Goal: Register for event/course

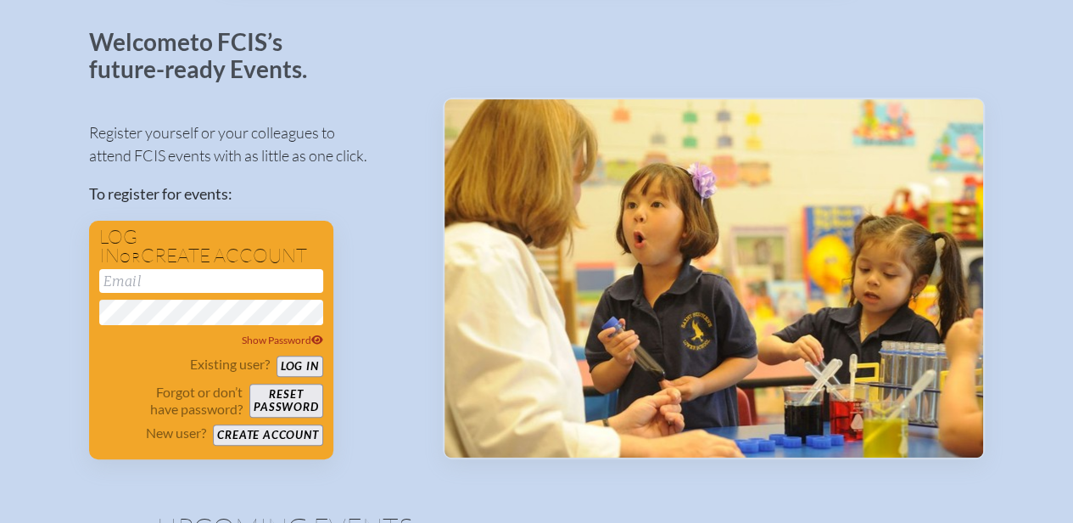
scroll to position [106, 0]
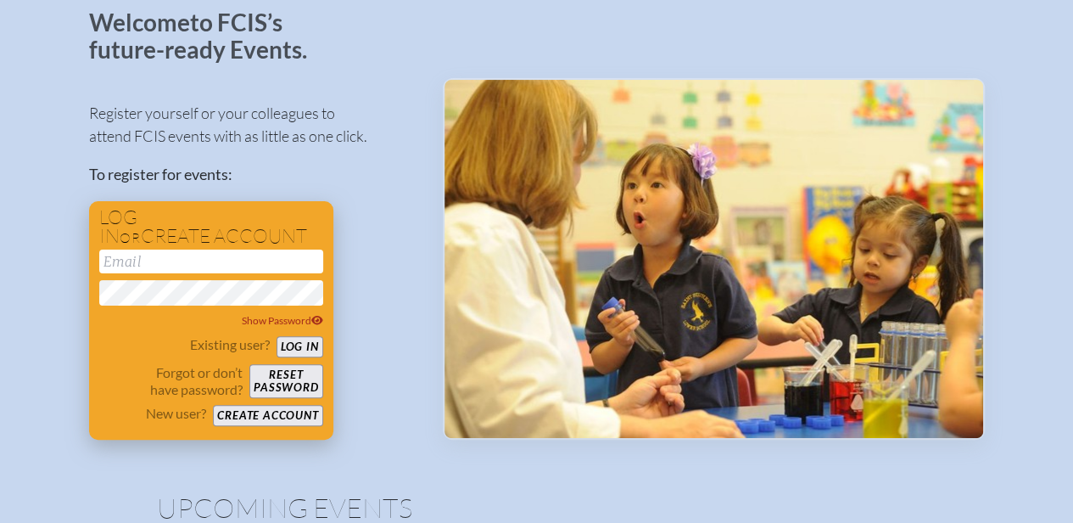
click at [253, 408] on button "Create account" at bounding box center [267, 415] width 109 height 21
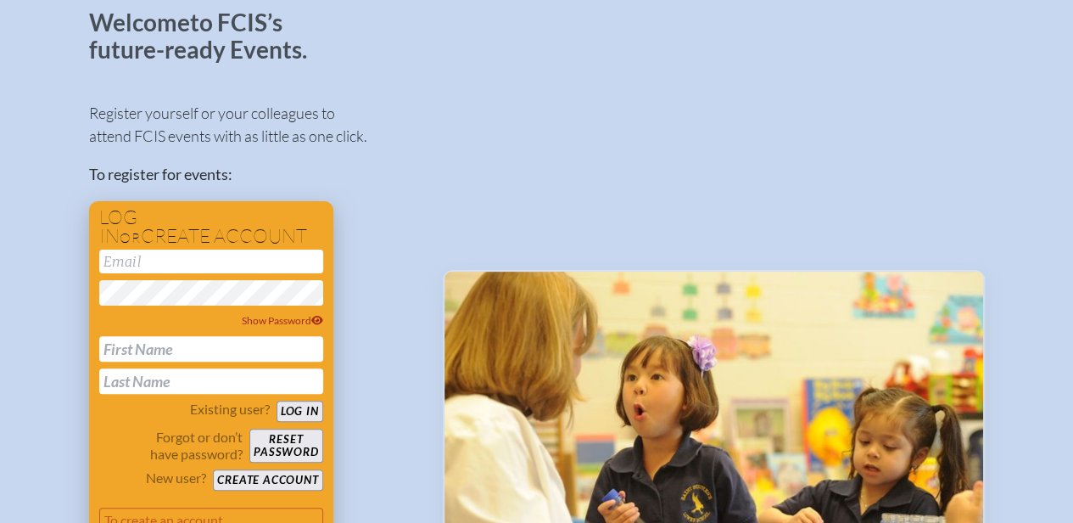
click at [260, 265] on input "email" at bounding box center [211, 261] width 224 height 24
type input "[EMAIL_ADDRESS][DOMAIN_NAME]"
click at [203, 347] on input "text" at bounding box center [211, 348] width 224 height 25
type input "[PERSON_NAME]"
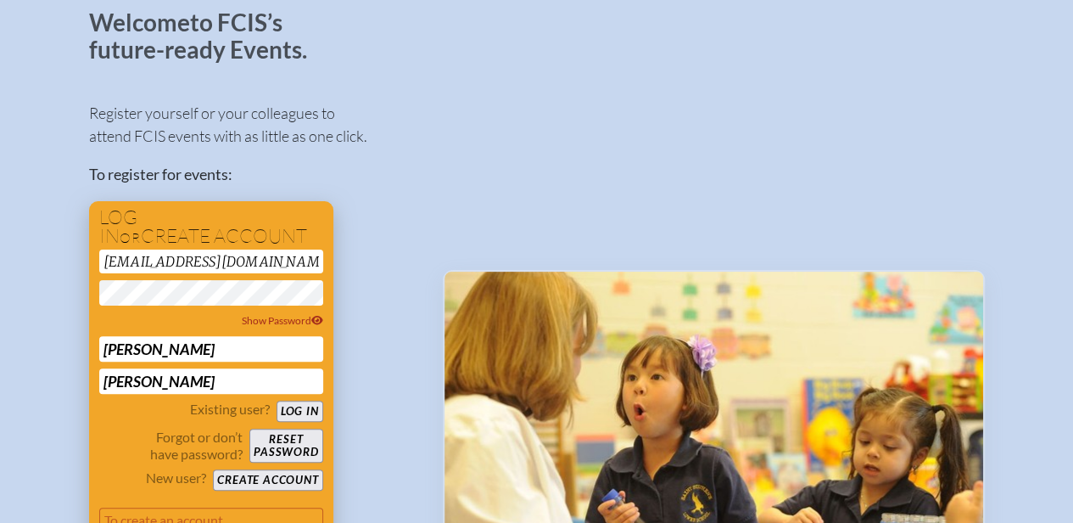
type input "[PERSON_NAME]"
click at [143, 429] on p "Forgot or don’t have password?" at bounding box center [171, 445] width 144 height 34
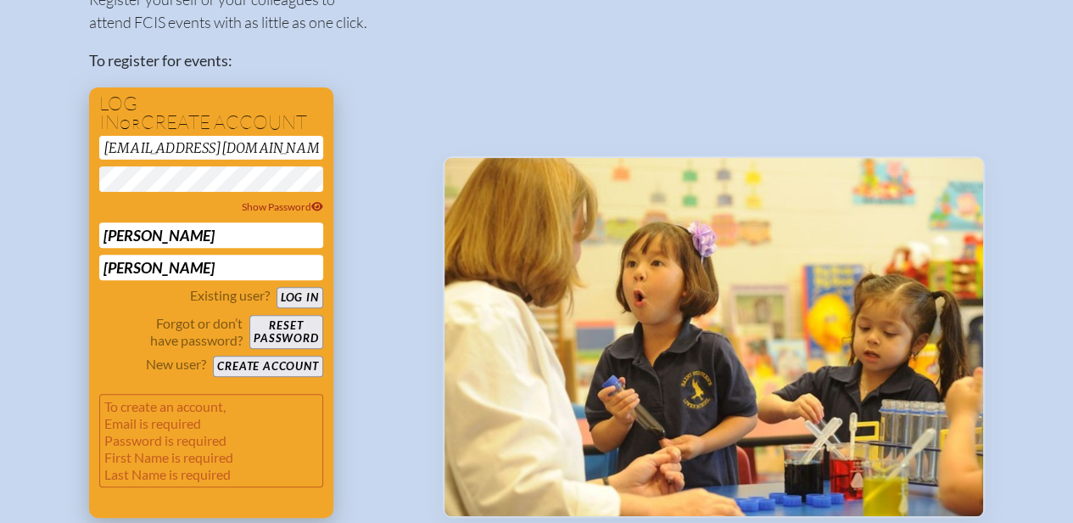
scroll to position [199, 0]
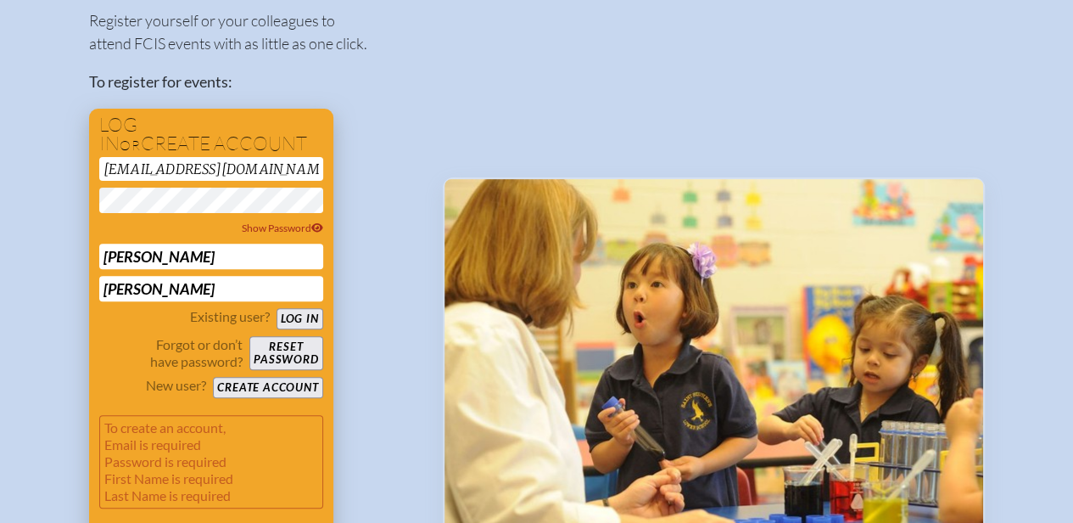
click at [260, 388] on button "Create account" at bounding box center [267, 387] width 109 height 21
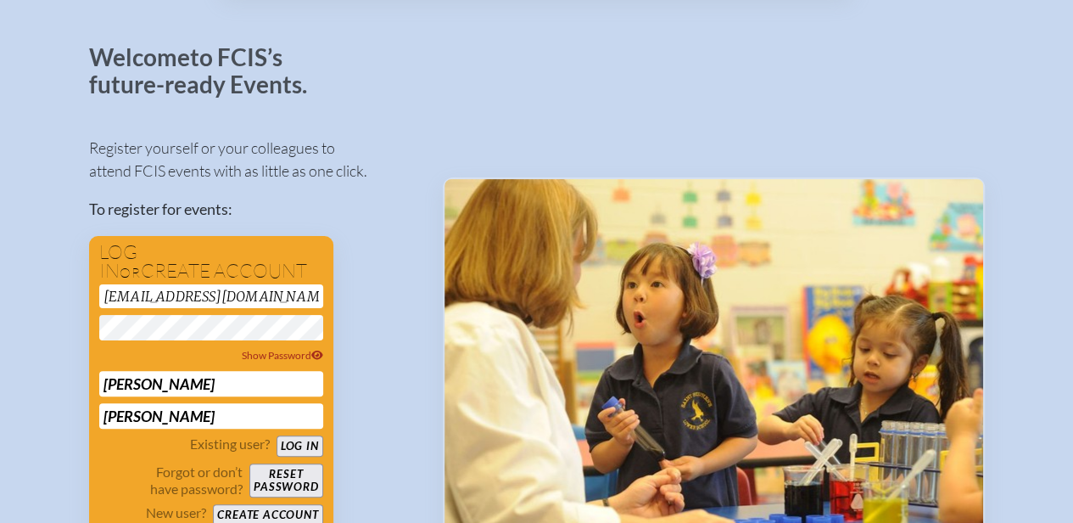
scroll to position [0, 0]
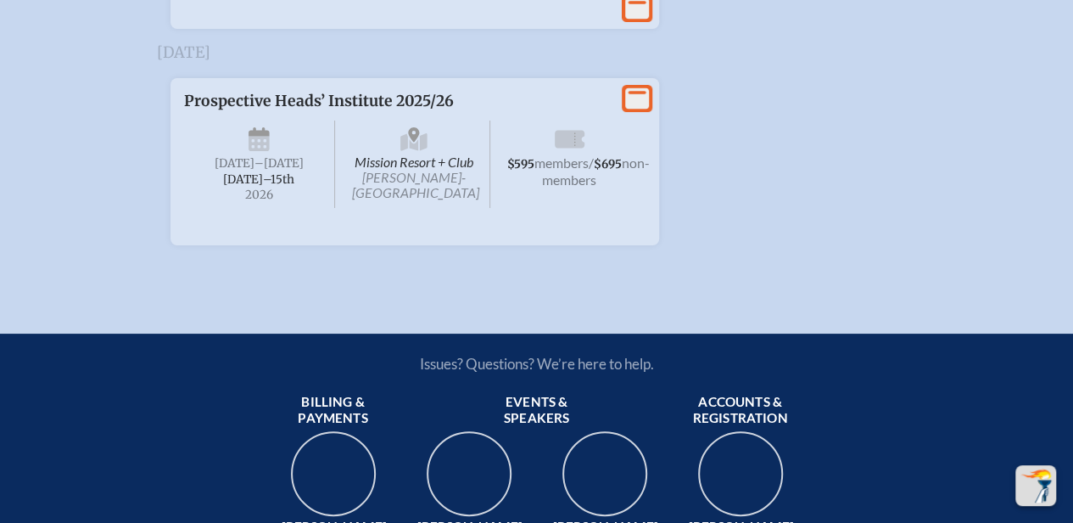
scroll to position [3203, 0]
click at [331, 109] on p "Prospective Heads’ Institute 2025/26" at bounding box center [398, 100] width 428 height 19
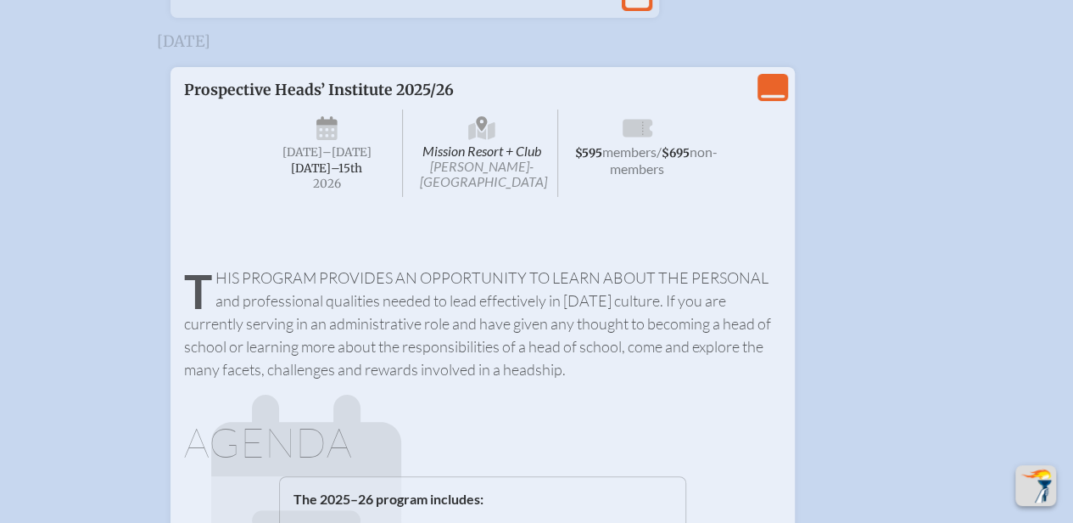
scroll to position [3222, 0]
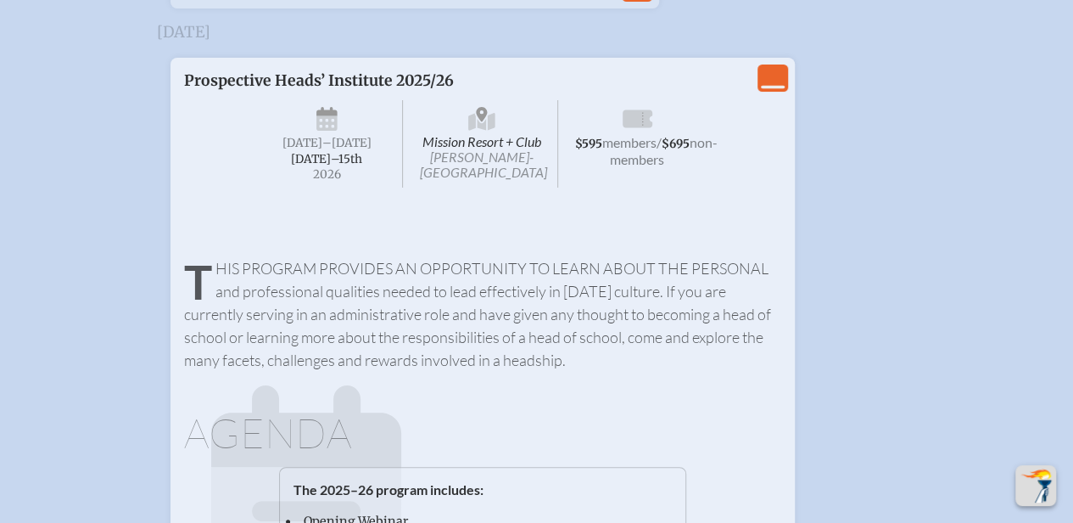
click at [767, 90] on icon "View Less" at bounding box center [773, 78] width 24 height 24
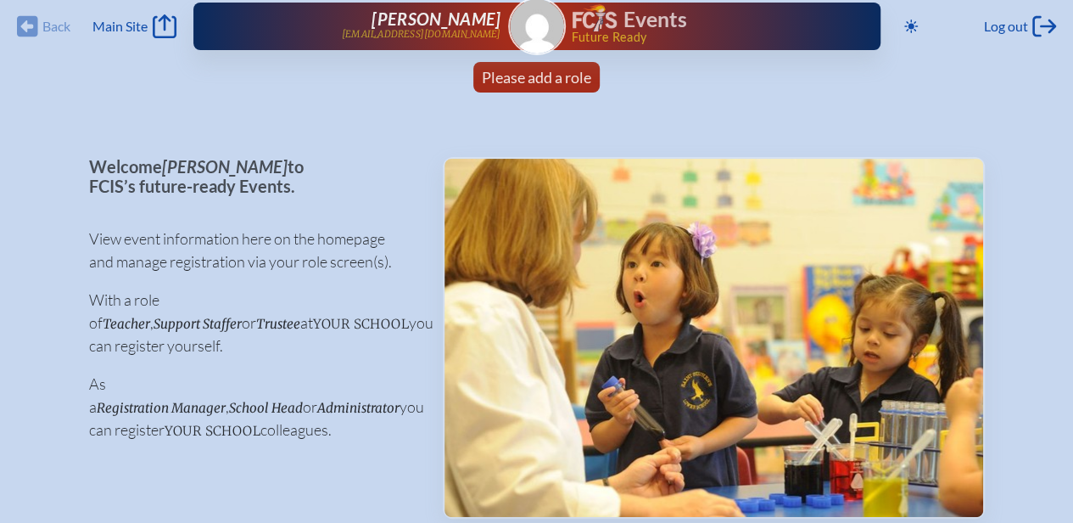
scroll to position [0, 0]
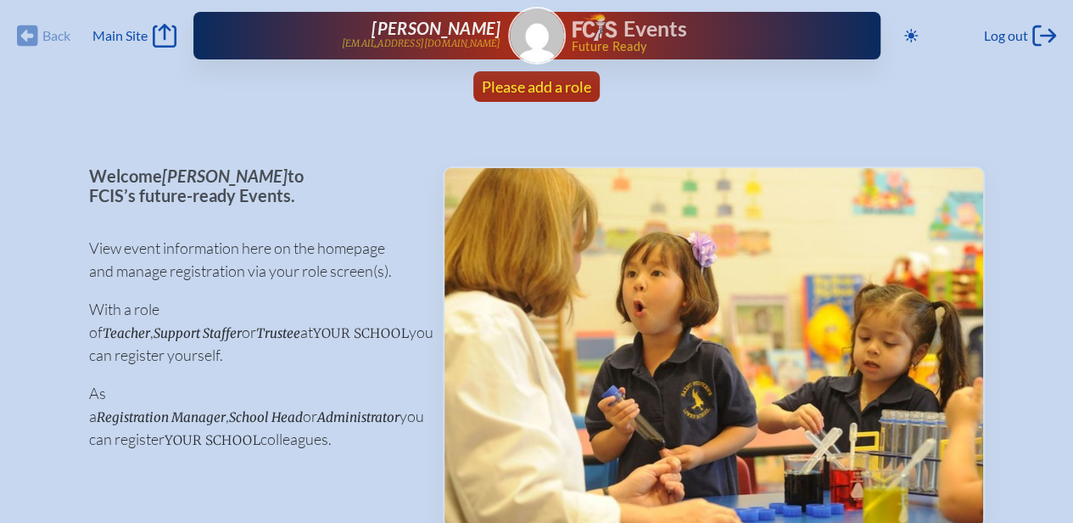
click at [529, 89] on span "Please add a role" at bounding box center [536, 86] width 109 height 19
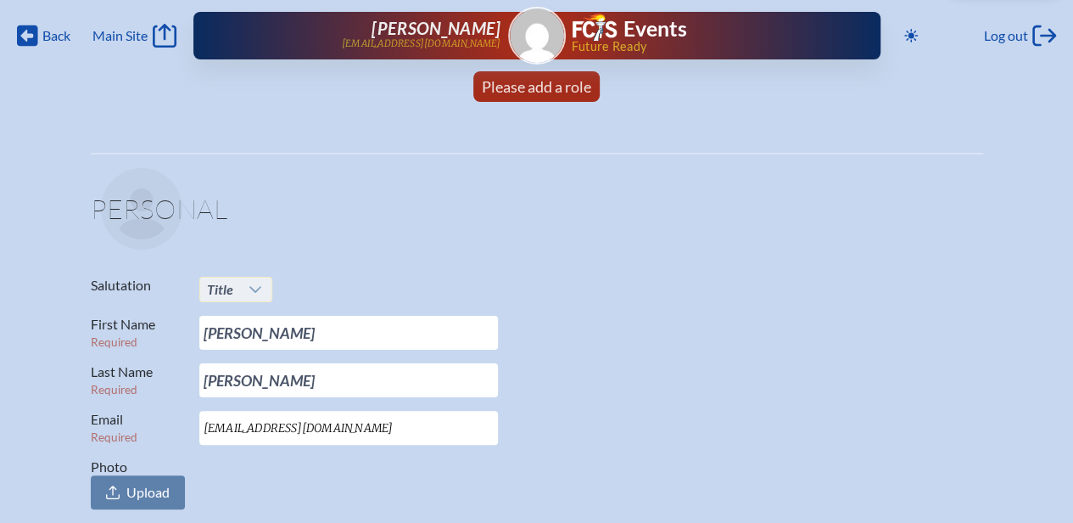
click at [249, 284] on icon at bounding box center [256, 290] width 14 height 14
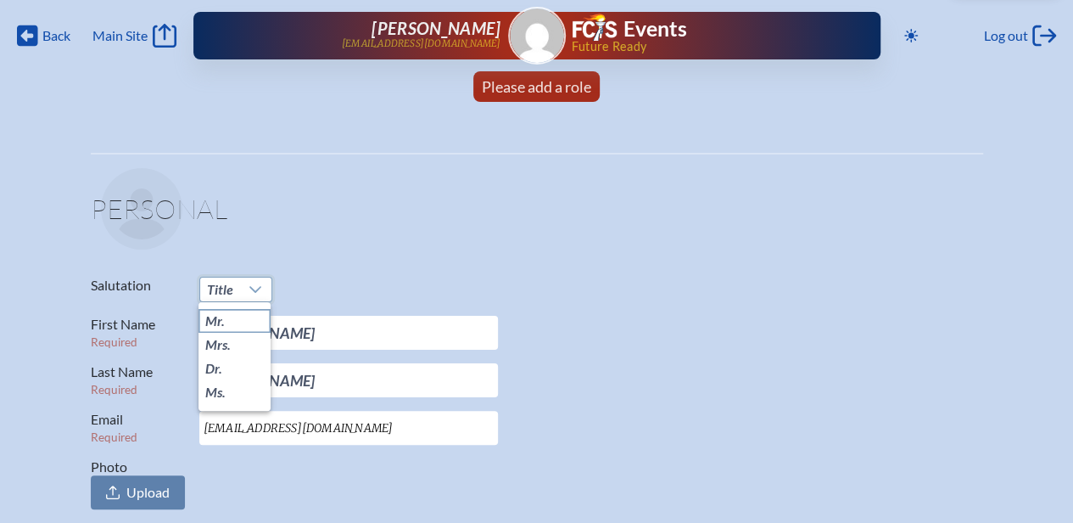
click at [221, 318] on span "Mr." at bounding box center [215, 320] width 20 height 17
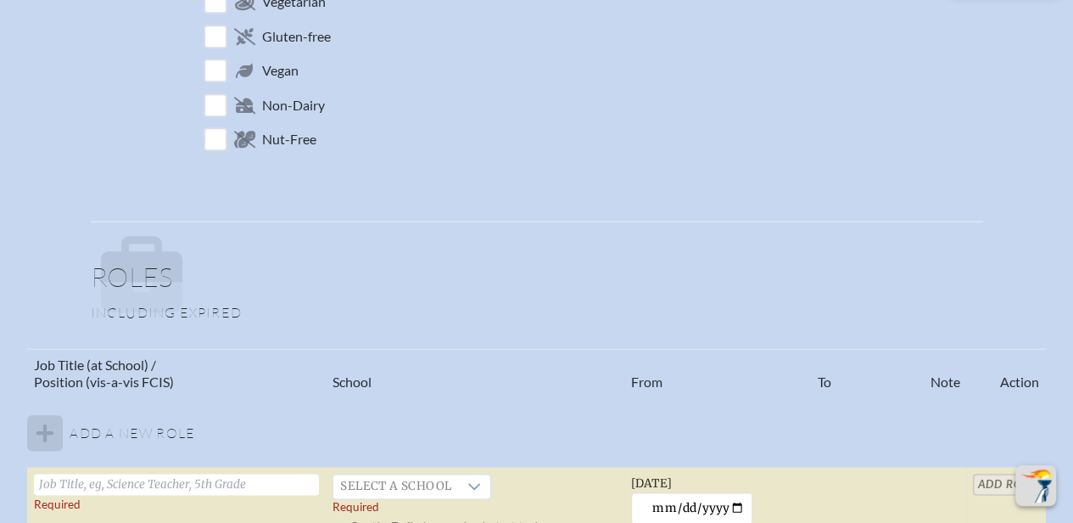
scroll to position [785, 0]
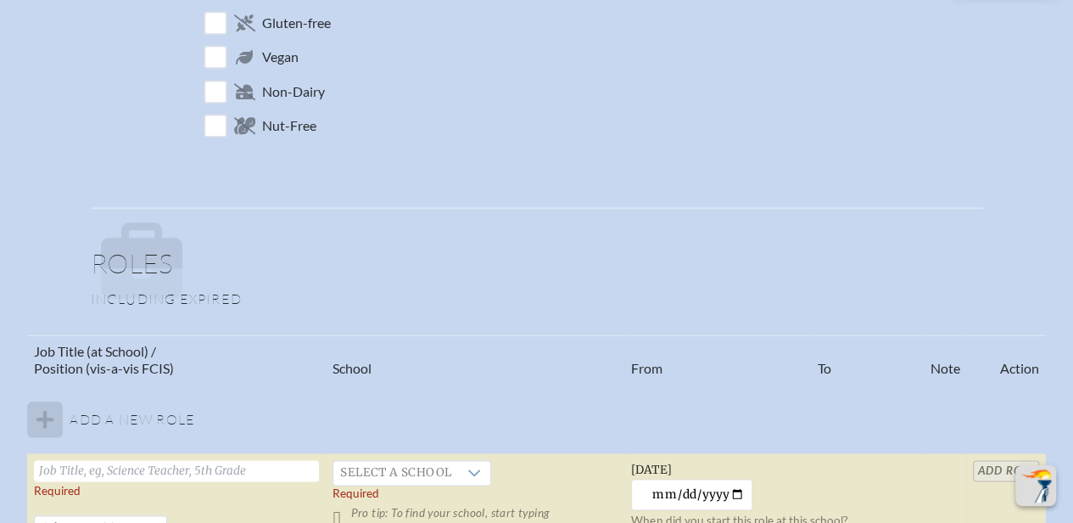
click at [49, 415] on tbody "Add a new role Required   Select a position Required Pro tip: If you are a non-…" at bounding box center [536, 514] width 1018 height 261
click at [55, 417] on tbody "Add a new role Required   Select a position Required Pro tip: If you are a non-…" at bounding box center [536, 514] width 1018 height 261
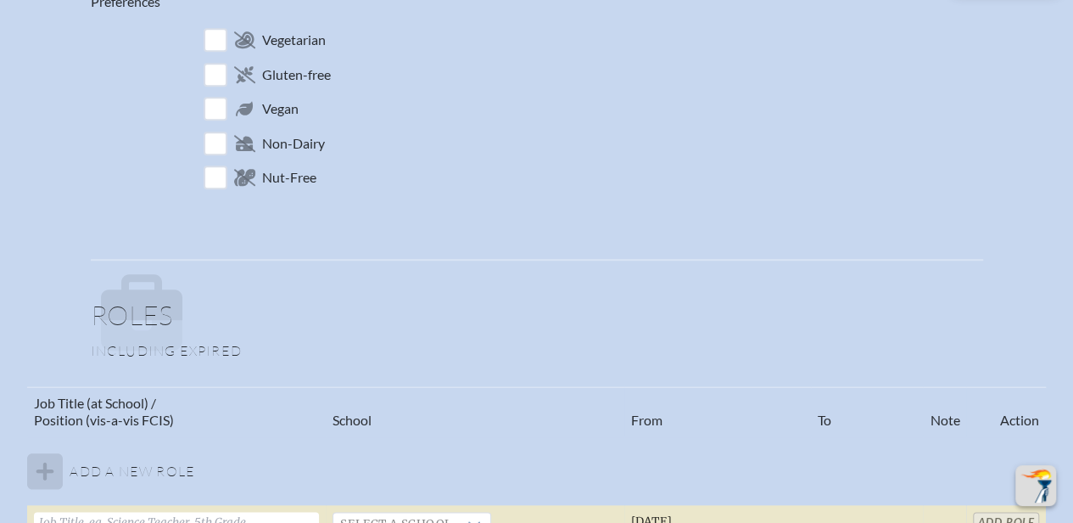
scroll to position [723, 0]
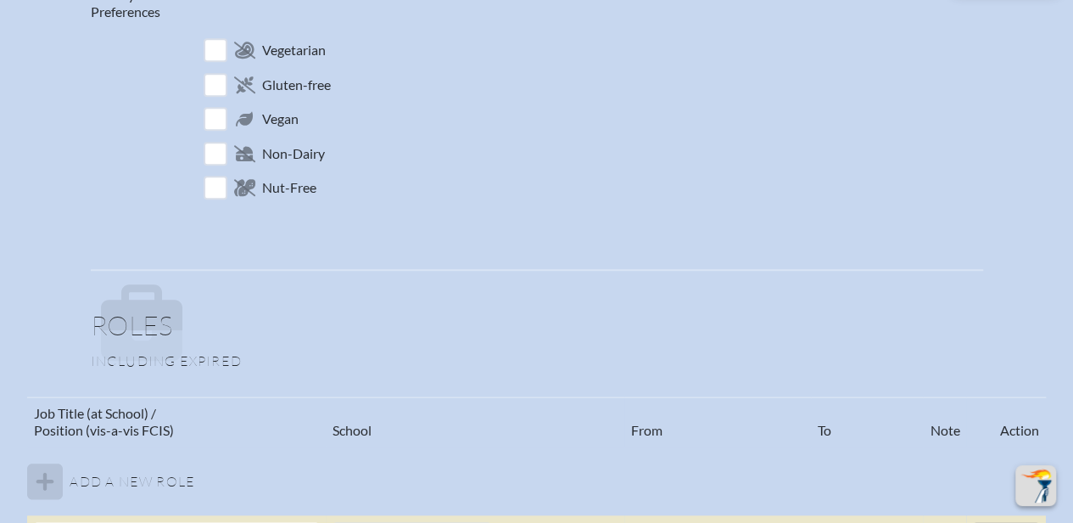
click at [142, 318] on icon at bounding box center [141, 307] width 81 height 46
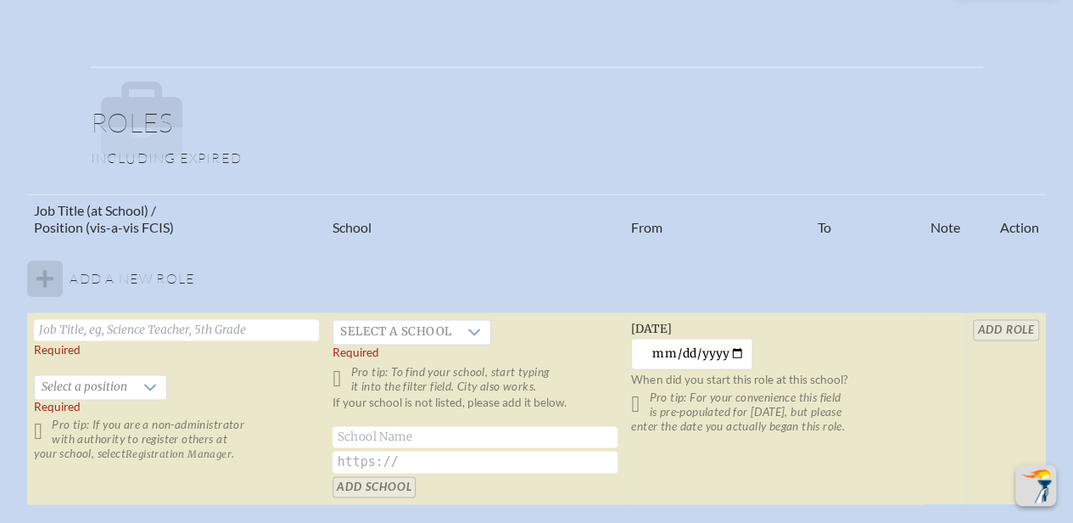
scroll to position [926, 0]
click at [255, 323] on input "text" at bounding box center [176, 328] width 285 height 21
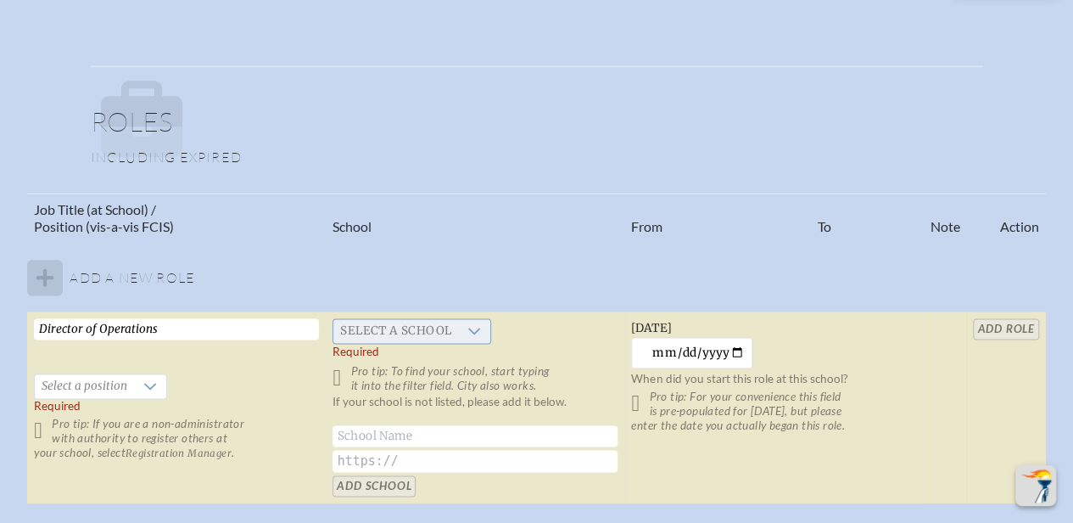
type input "Director of Operations"
click at [394, 327] on span "Select a school" at bounding box center [395, 331] width 125 height 24
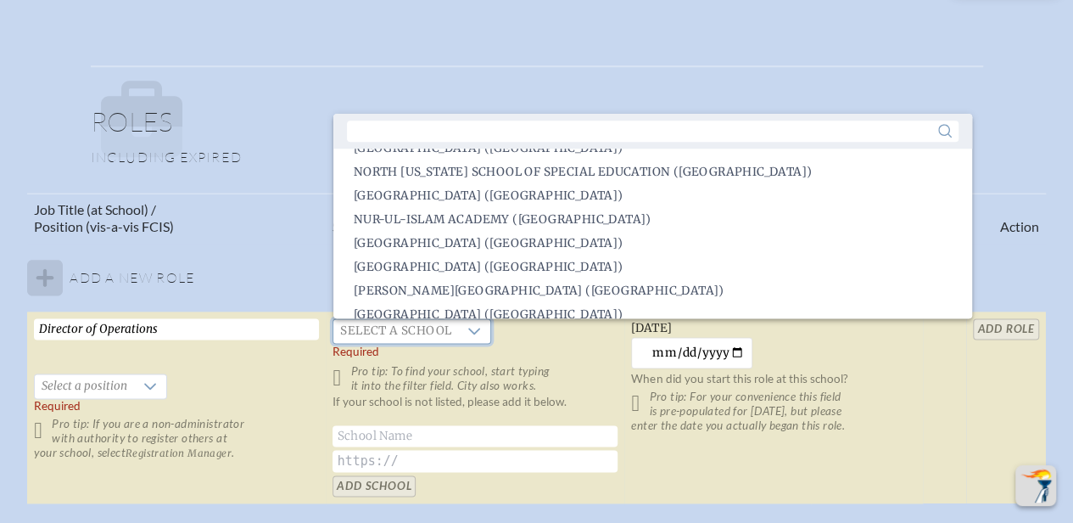
scroll to position [2239, 0]
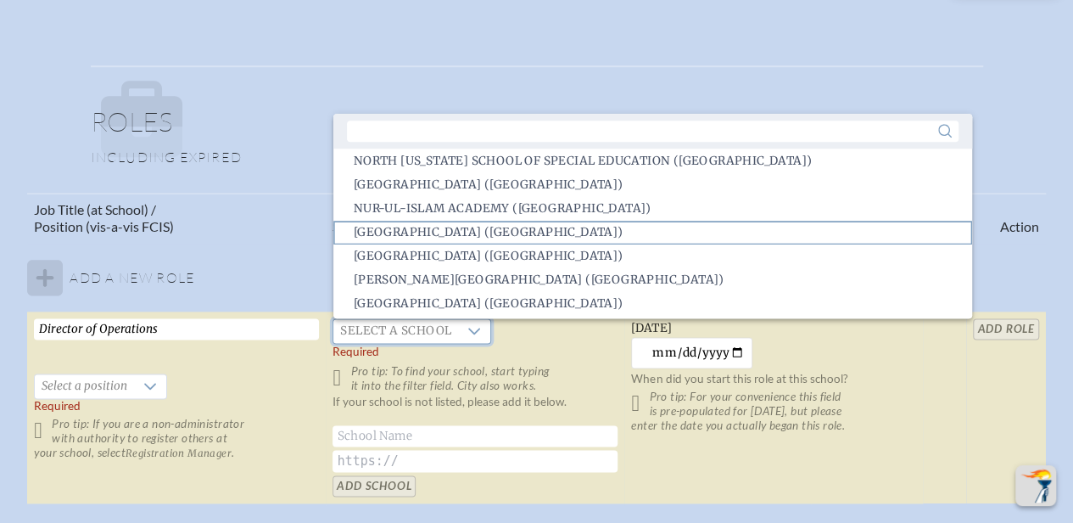
click at [416, 232] on span "Oak Hall School (Gainesville)" at bounding box center [489, 232] width 270 height 17
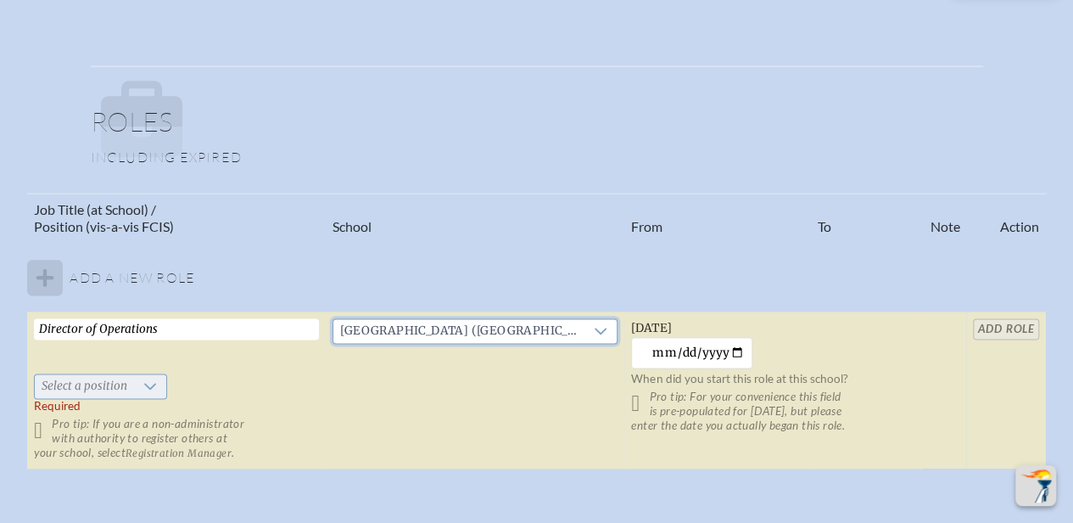
click at [166, 376] on div at bounding box center [150, 386] width 32 height 24
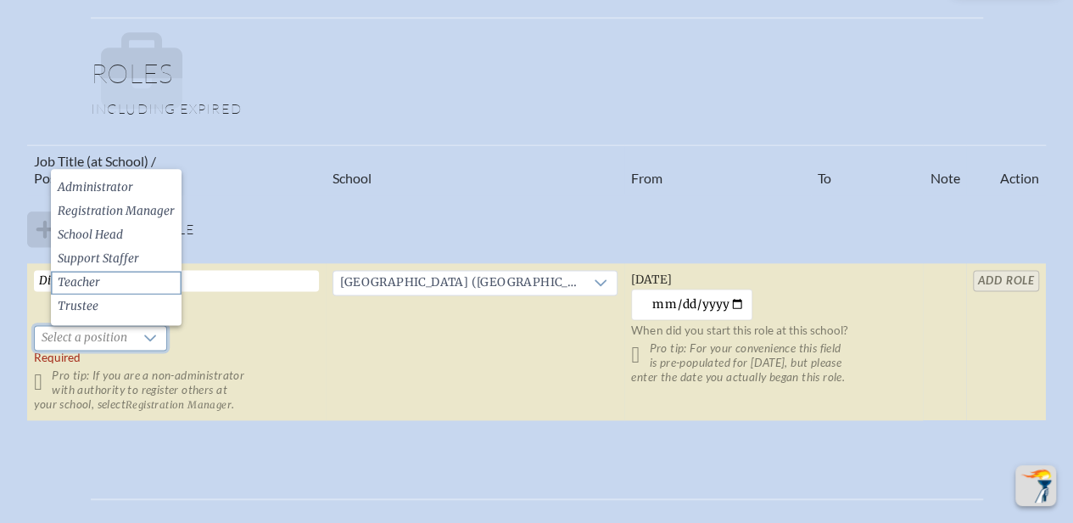
scroll to position [976, 0]
click at [121, 184] on span "Administrator" at bounding box center [96, 186] width 76 height 17
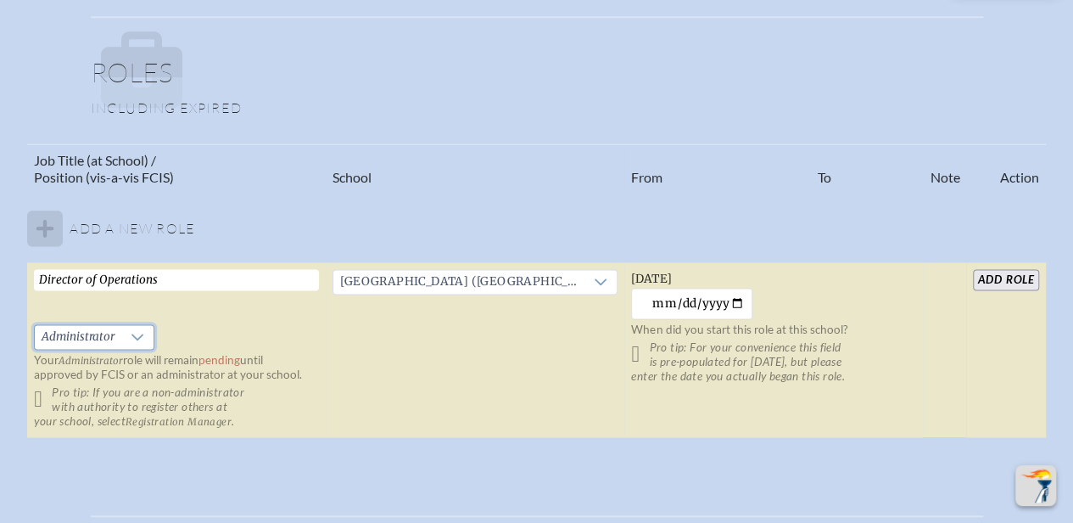
click at [441, 401] on td "Oak Hall School (Gainesville)" at bounding box center [475, 350] width 299 height 176
click at [719, 301] on input "2025-08-13" at bounding box center [691, 303] width 121 height 31
type input "2025-02-17"
click at [990, 283] on input "add Role" at bounding box center [1005, 279] width 65 height 21
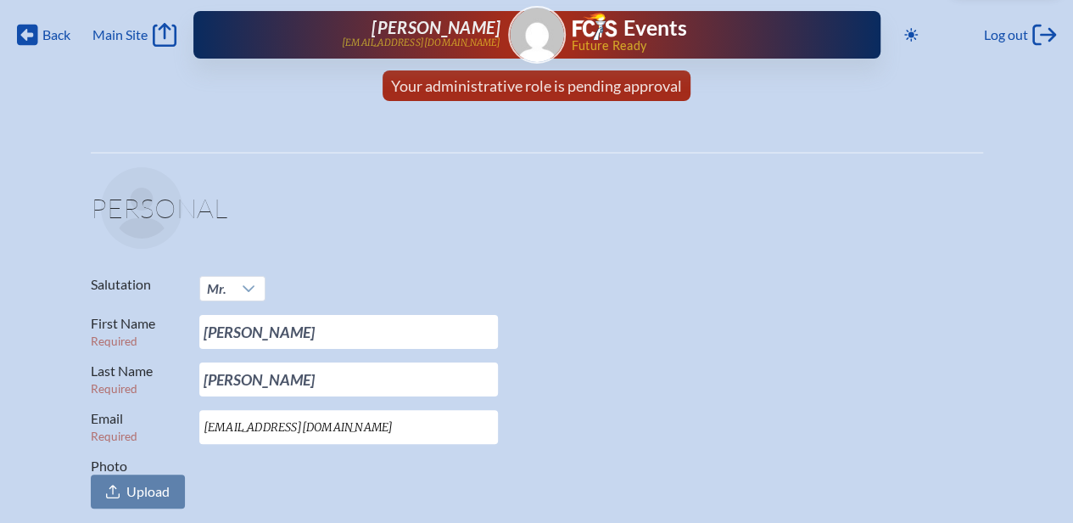
scroll to position [0, 0]
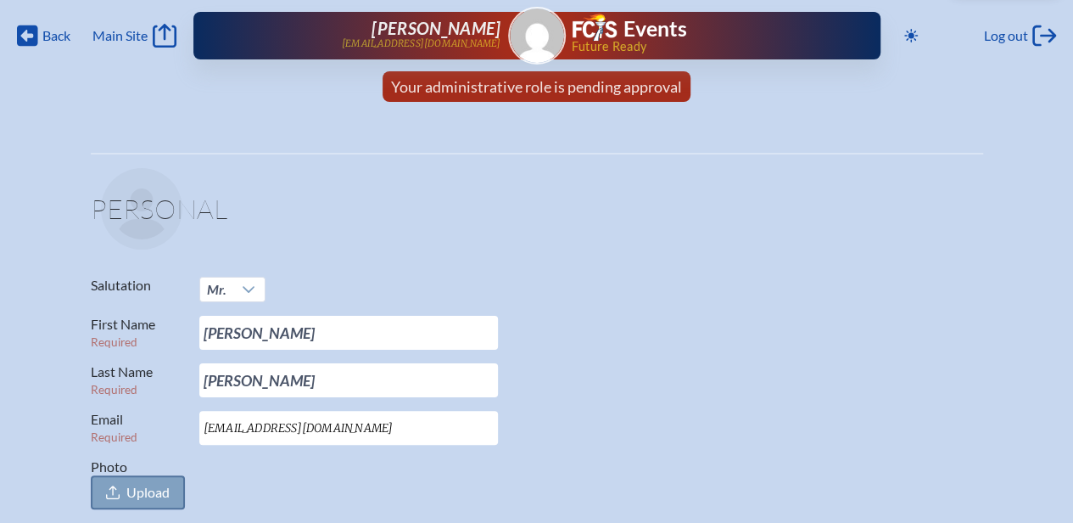
click at [143, 490] on span "Upload" at bounding box center [147, 492] width 43 height 17
click at [0, 0] on input "Photo Upload" at bounding box center [0, 0] width 0 height 0
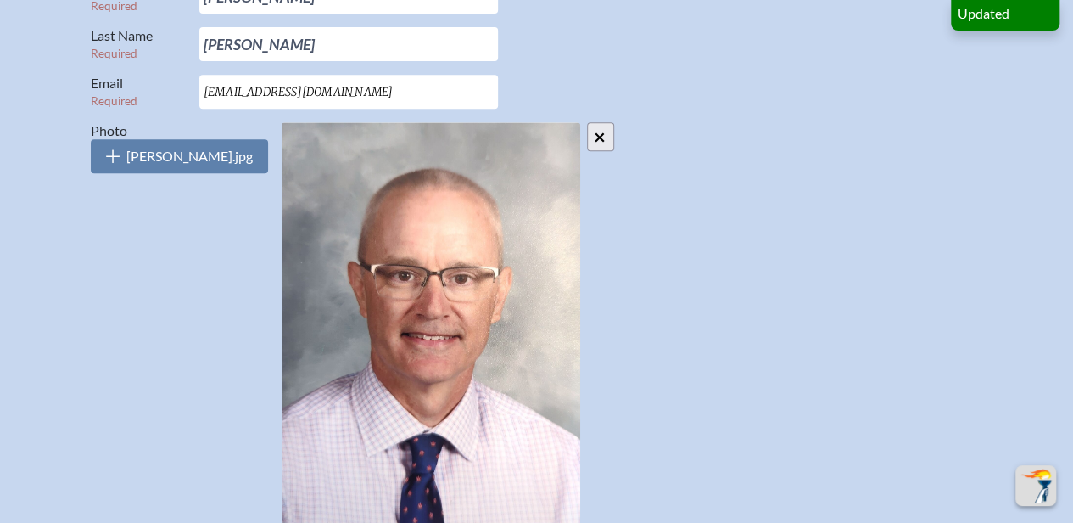
scroll to position [334, 0]
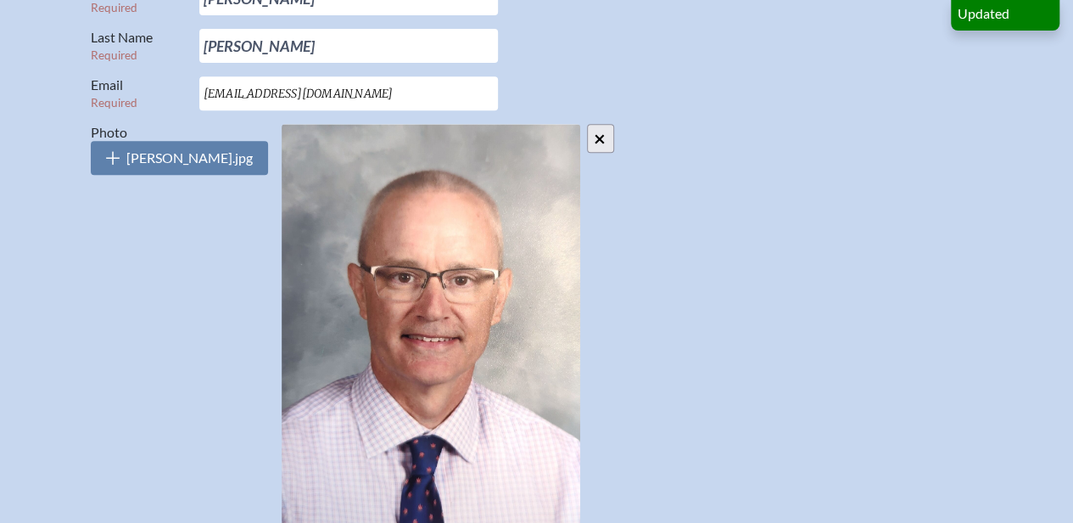
click at [712, 300] on p "Photo C. Tomlinson.jpg ×" at bounding box center [530, 341] width 879 height 435
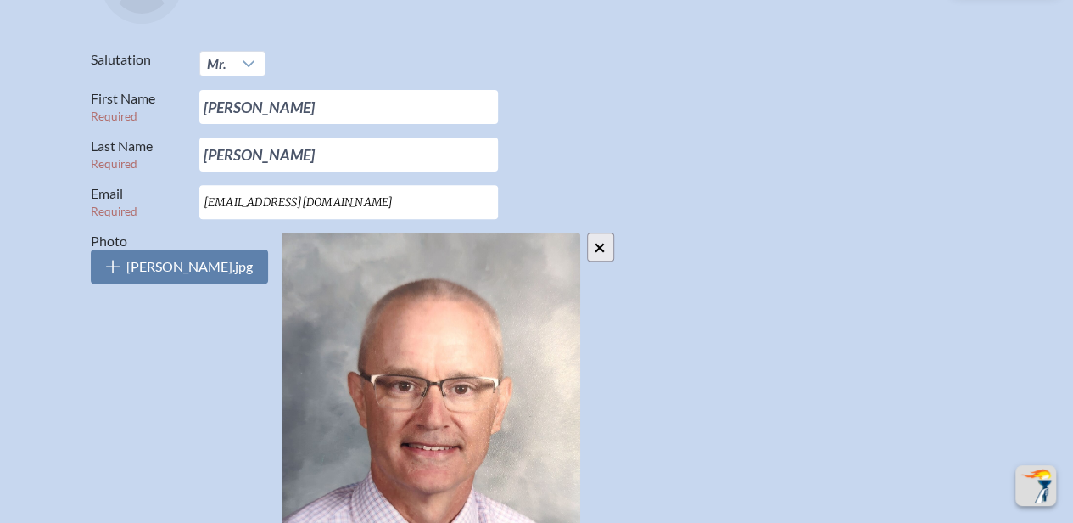
scroll to position [0, 0]
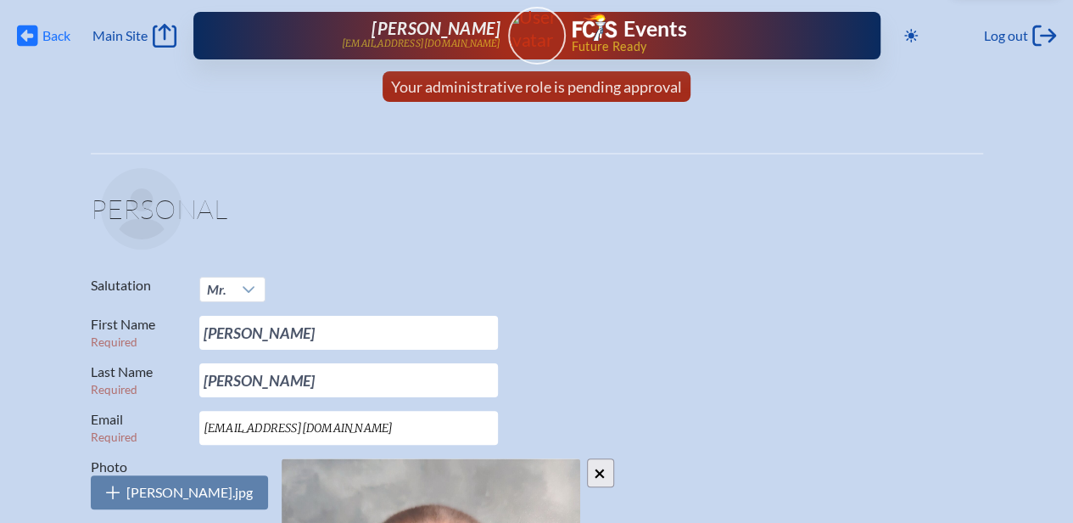
click at [58, 35] on span "Back" at bounding box center [56, 35] width 28 height 17
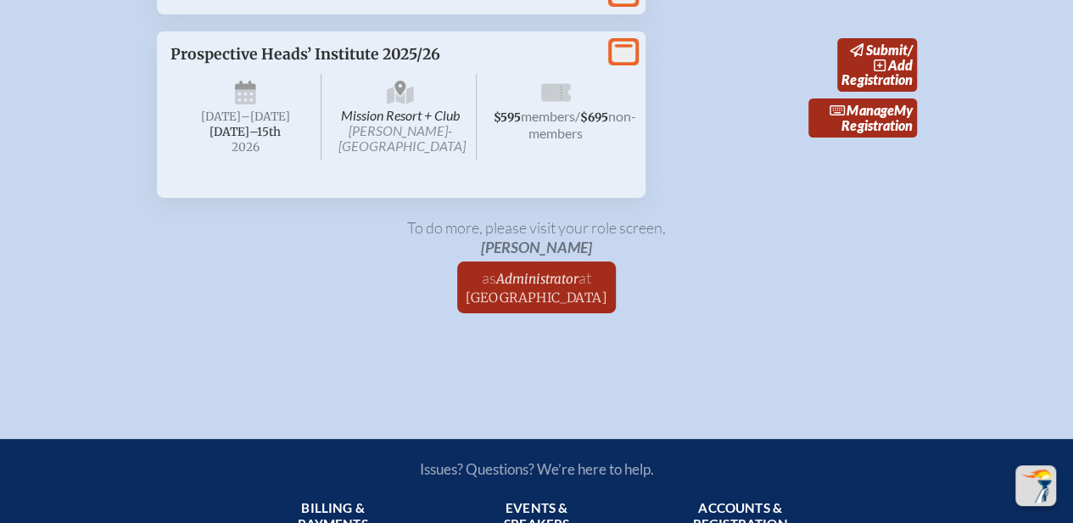
scroll to position [3120, 0]
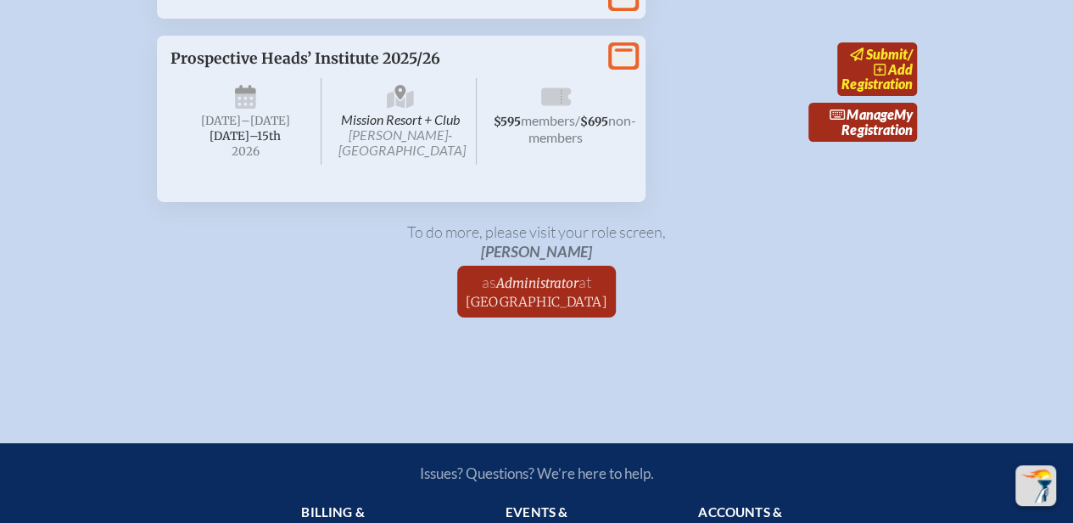
click at [886, 96] on link "submit / add Registration" at bounding box center [877, 68] width 80 height 53
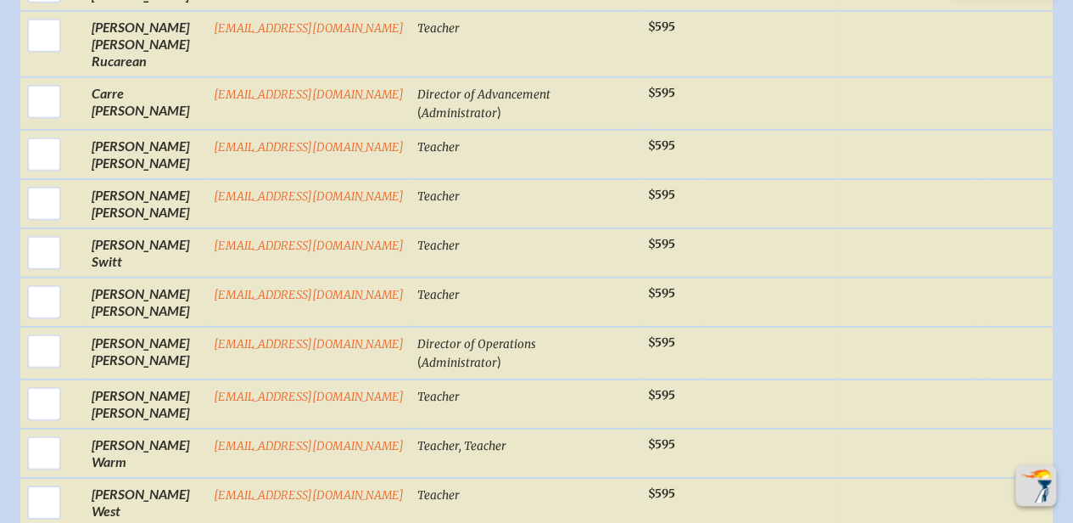
scroll to position [2332, 0]
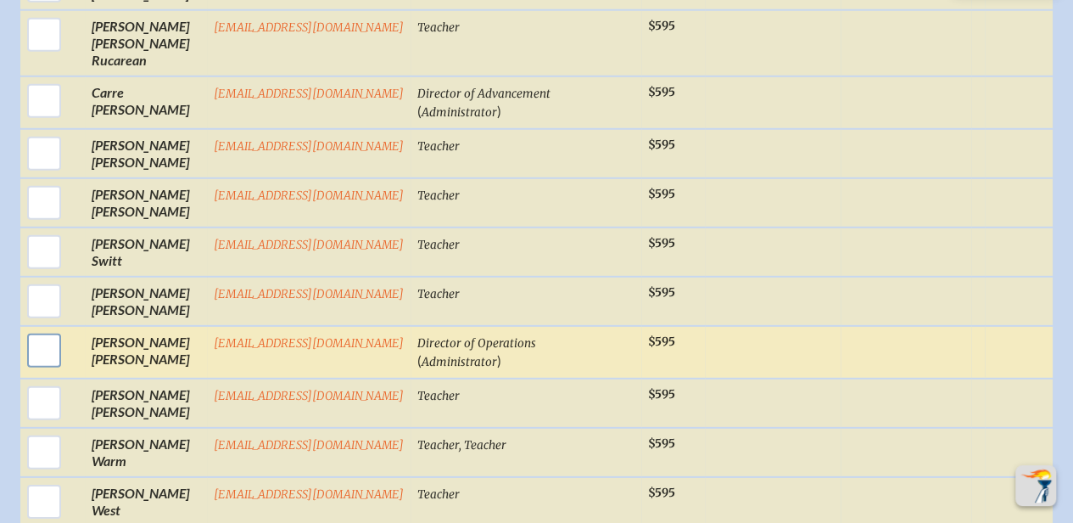
click at [44, 329] on input "checkbox" at bounding box center [44, 350] width 42 height 42
checkbox input "true"
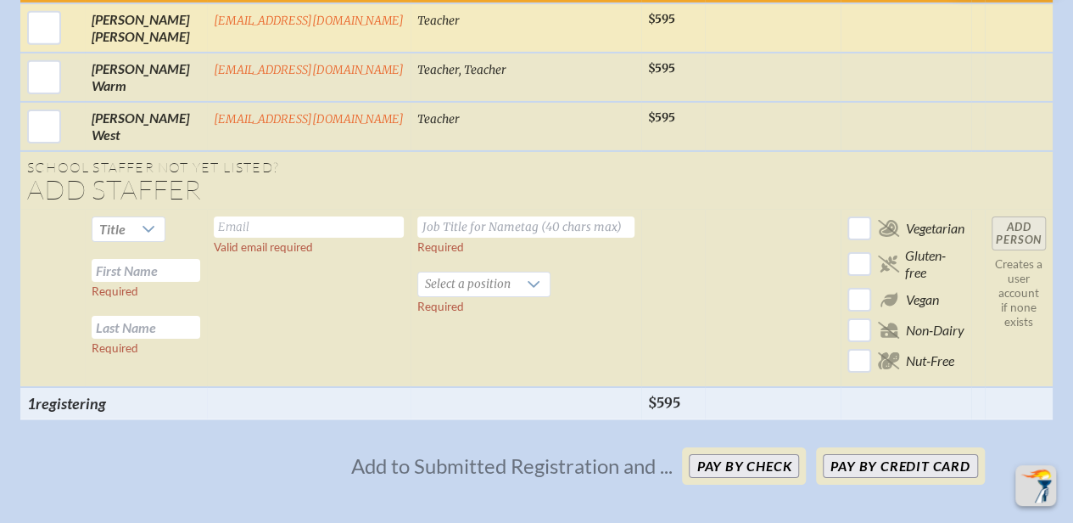
scroll to position [2746, 0]
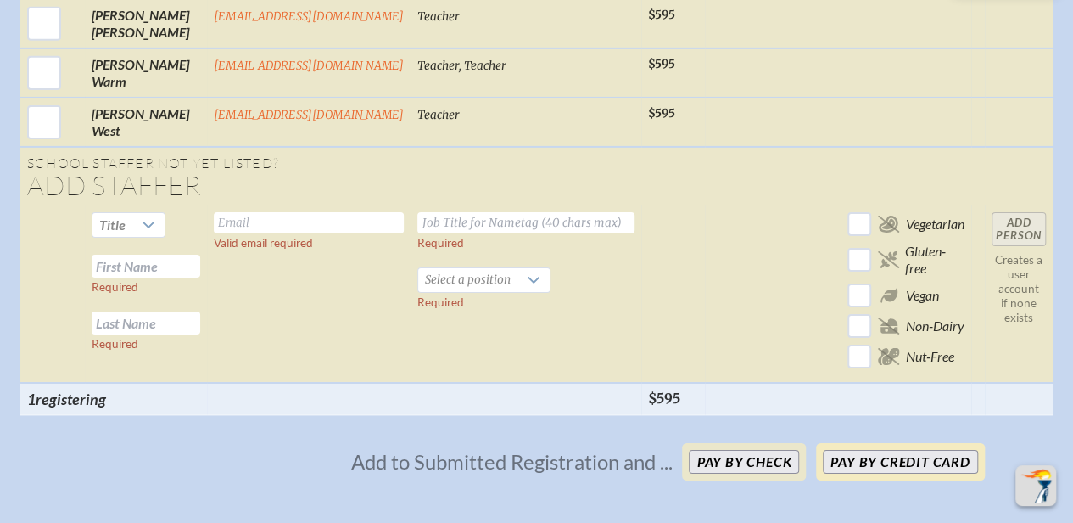
click at [847, 450] on button "Pay by Credit Card" at bounding box center [900, 462] width 154 height 24
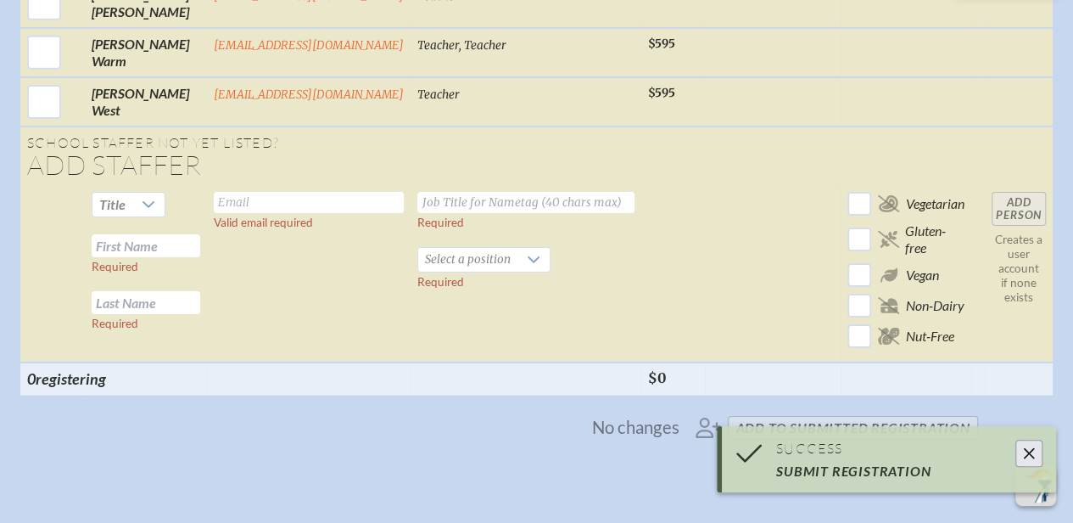
scroll to position [2723, 0]
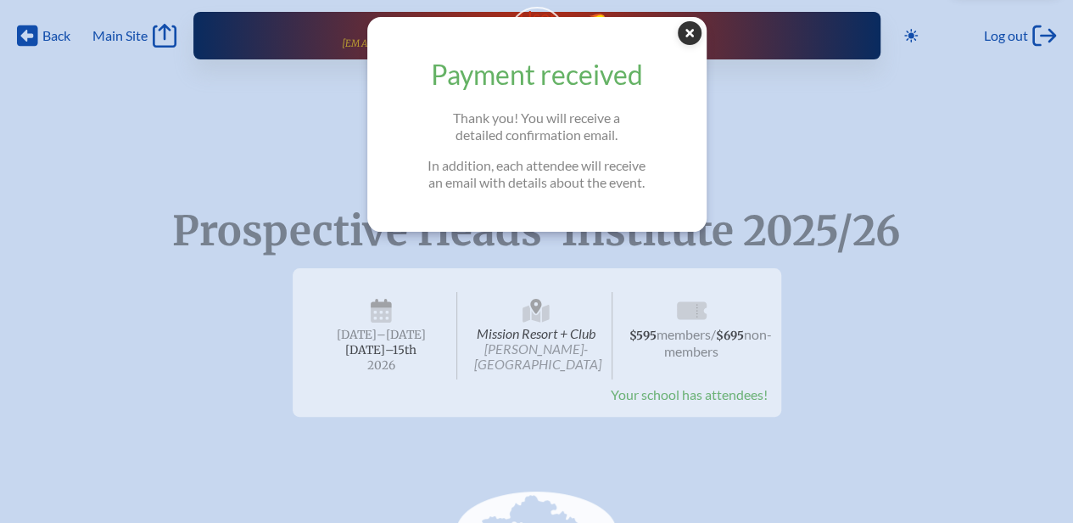
click at [692, 30] on icon "Close Popup" at bounding box center [690, 33] width 24 height 24
